Goal: Navigation & Orientation: Find specific page/section

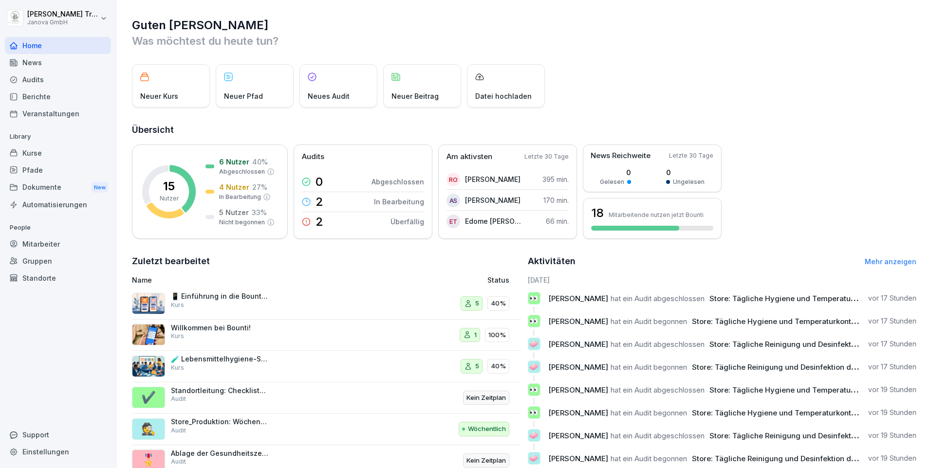
click at [55, 99] on div "Berichte" at bounding box center [58, 96] width 106 height 17
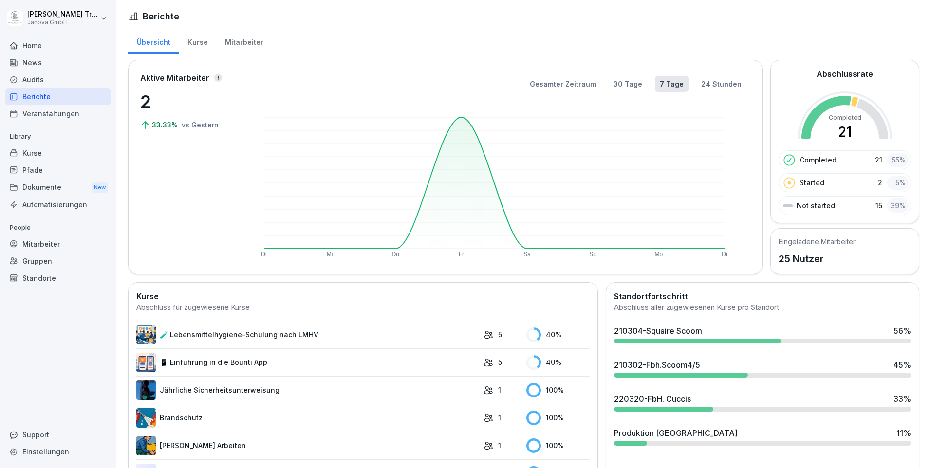
click at [31, 39] on div "Home" at bounding box center [58, 45] width 106 height 17
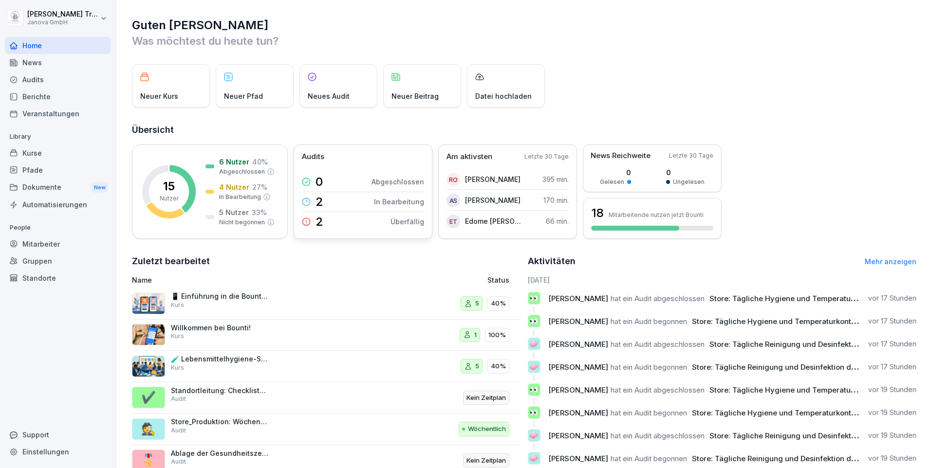
click at [411, 223] on p "Überfällig" at bounding box center [407, 222] width 34 height 10
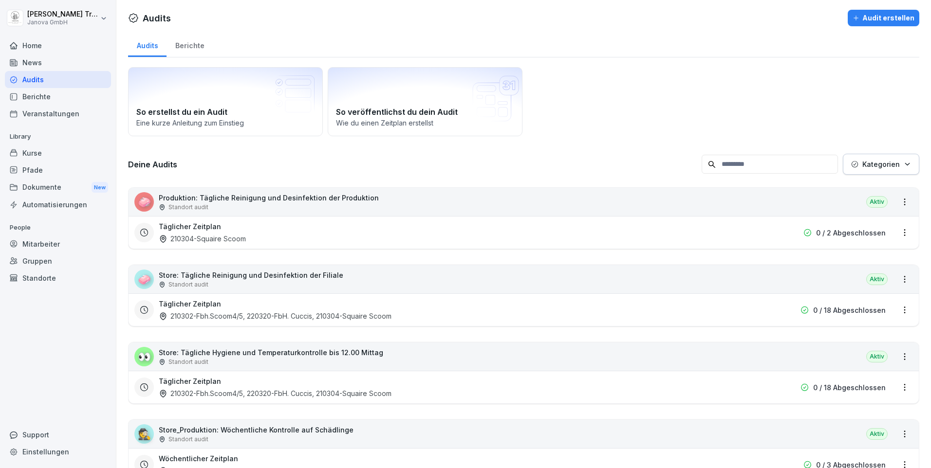
click at [189, 43] on div "Berichte" at bounding box center [189, 44] width 46 height 25
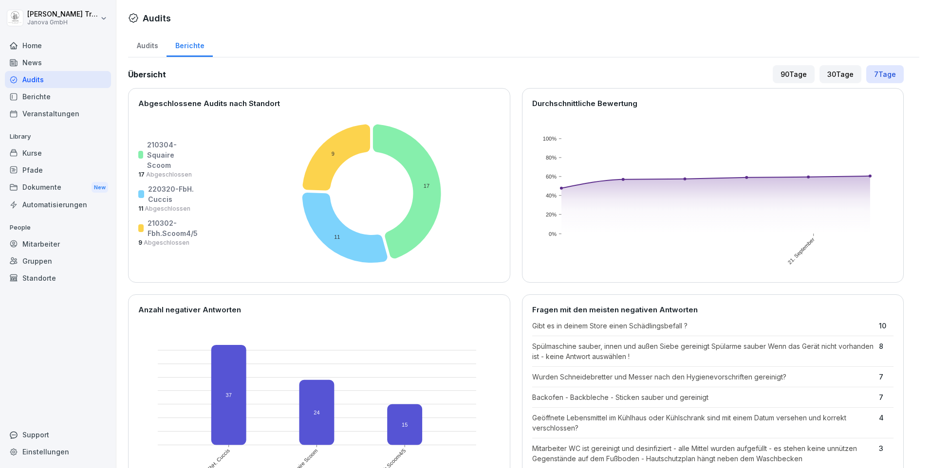
click at [39, 49] on div "Home" at bounding box center [58, 45] width 106 height 17
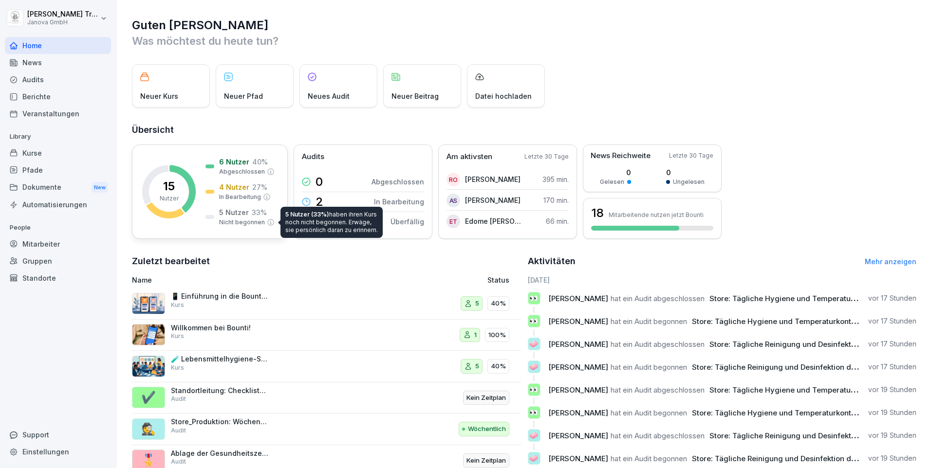
click at [227, 219] on p "Nicht begonnen" at bounding box center [242, 222] width 46 height 9
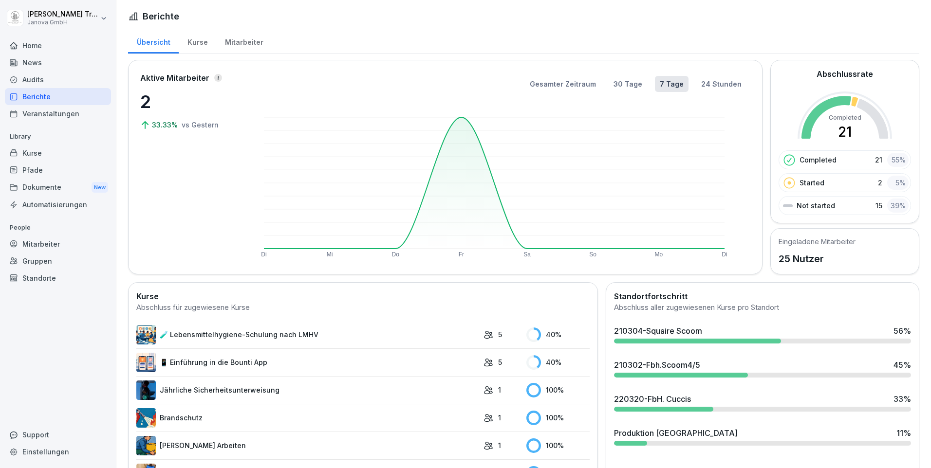
click at [197, 43] on div "Kurse" at bounding box center [197, 41] width 37 height 25
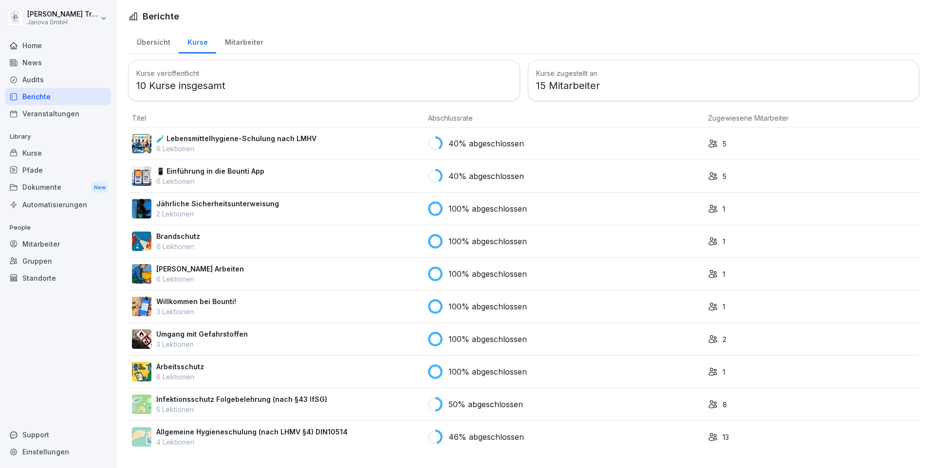
click at [240, 43] on div "Mitarbeiter" at bounding box center [243, 41] width 55 height 25
